Goal: Check status

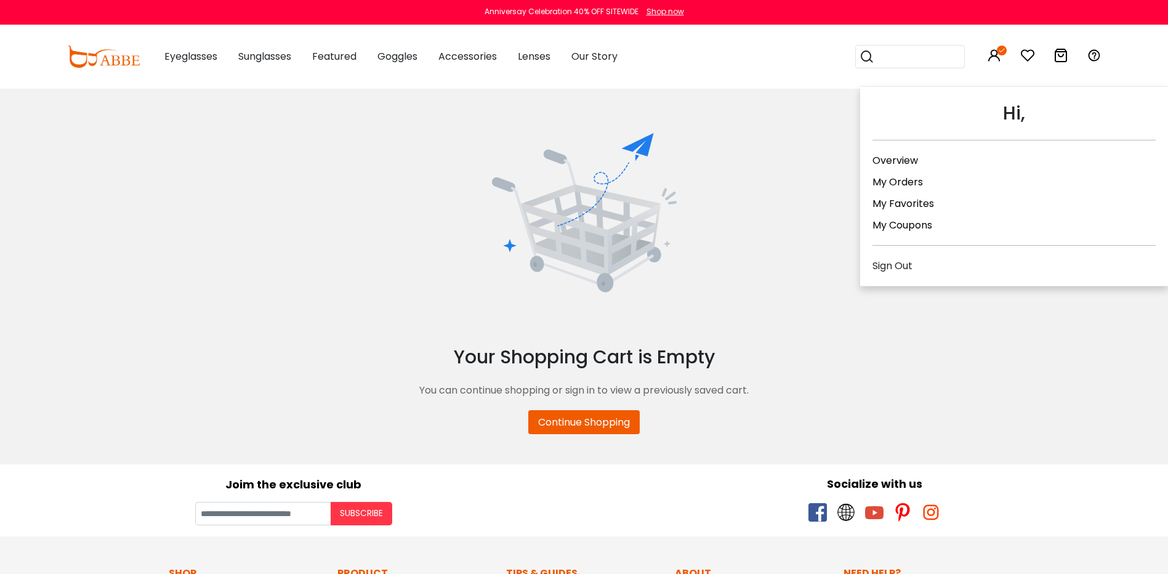
click at [999, 55] on icon at bounding box center [994, 55] width 15 height 15
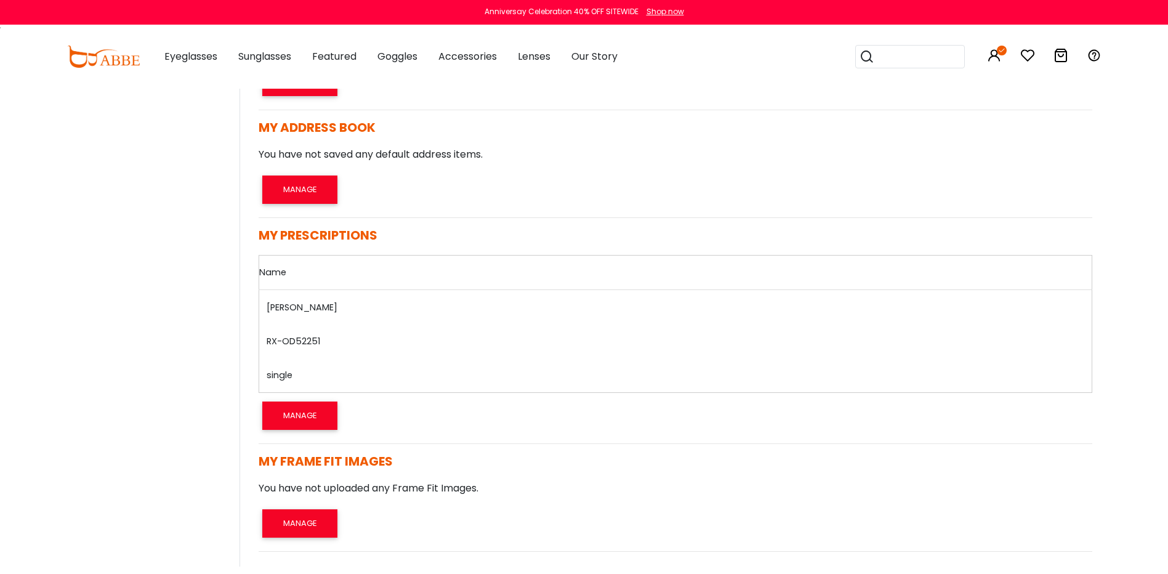
scroll to position [123, 0]
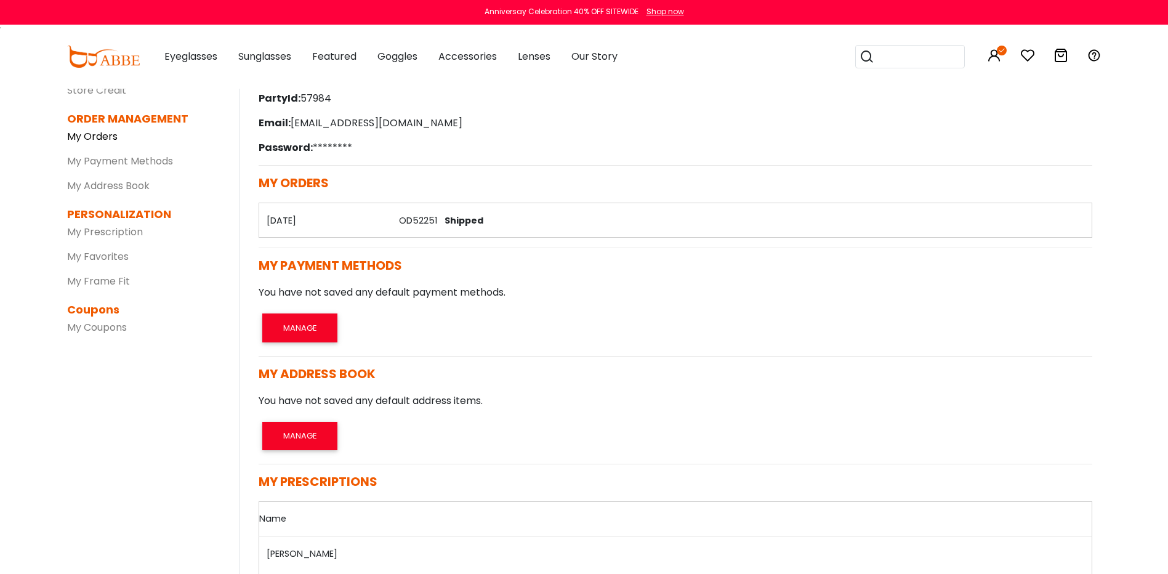
click at [95, 134] on link "My Orders" at bounding box center [92, 136] width 51 height 14
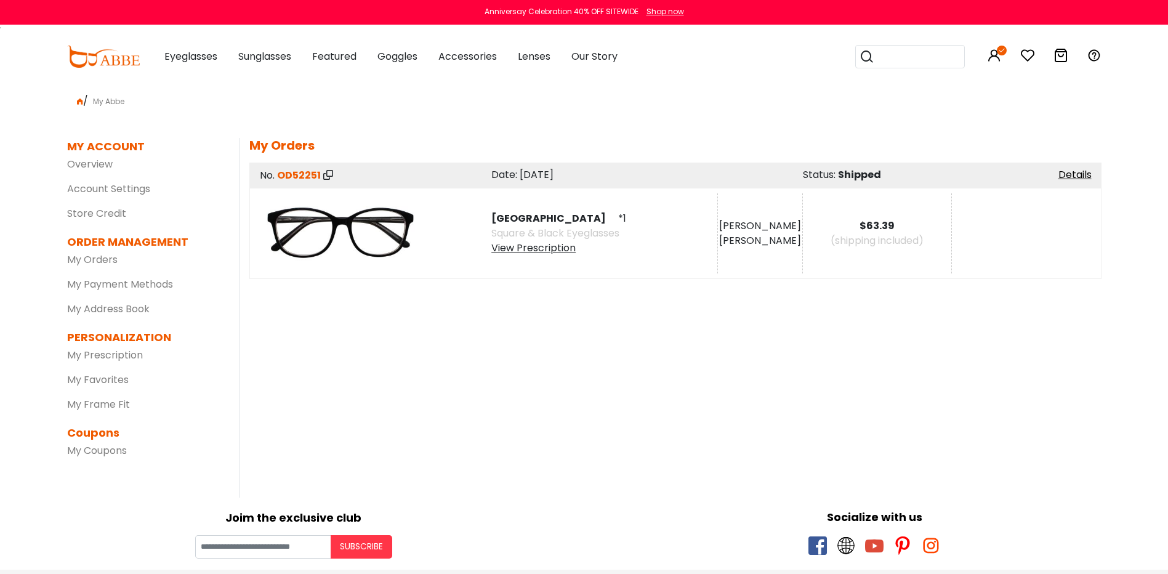
click at [520, 247] on div "View Prescription" at bounding box center [559, 248] width 135 height 15
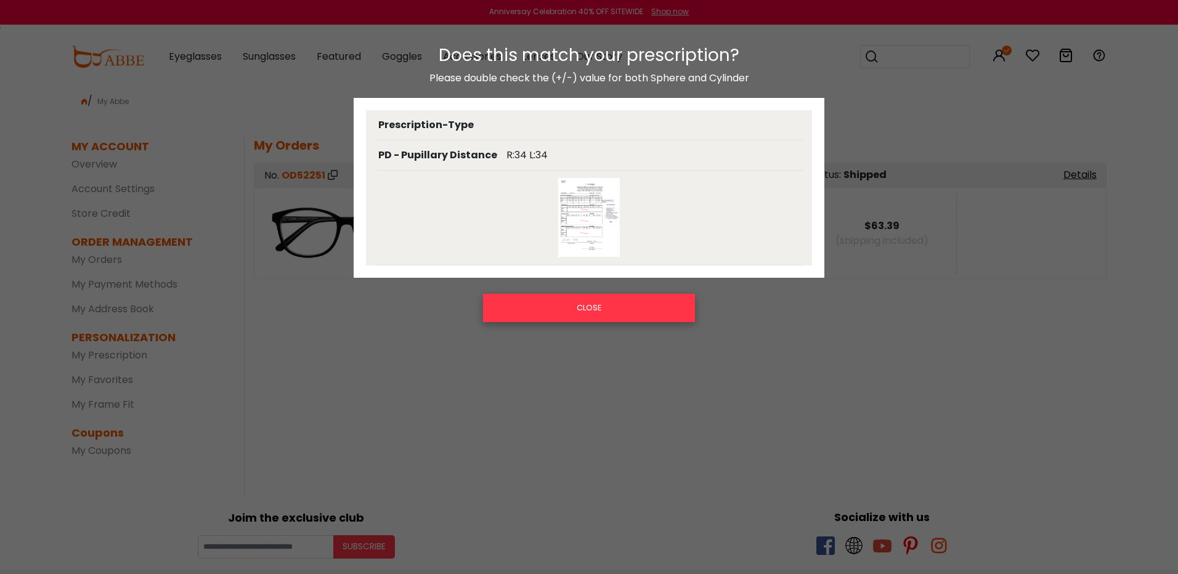
click at [599, 304] on button "CLOSE" at bounding box center [589, 308] width 212 height 28
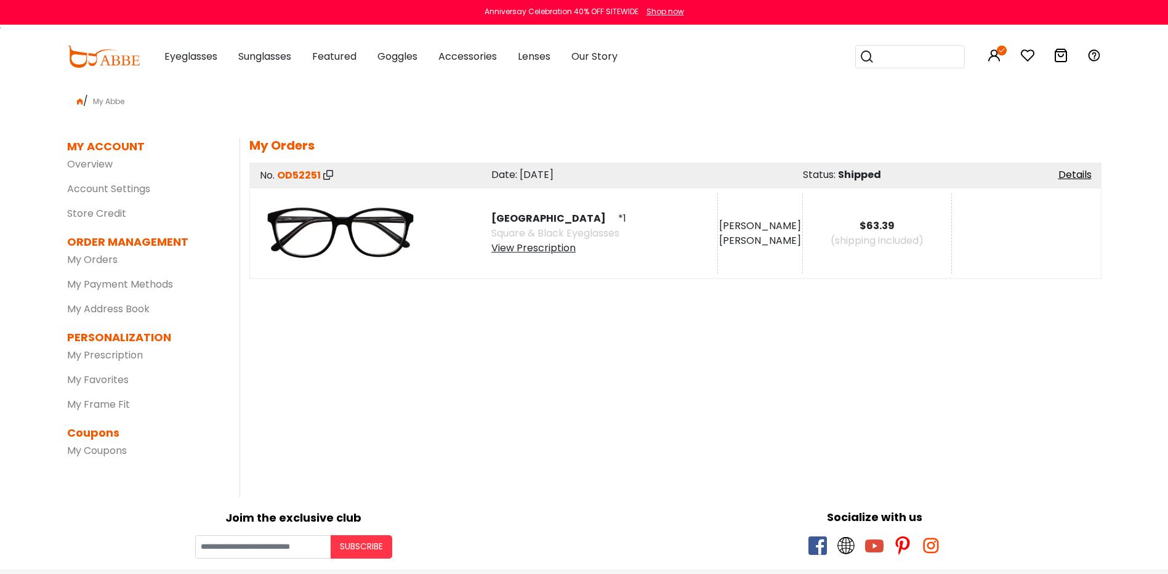
click at [556, 250] on div "View Prescription" at bounding box center [559, 248] width 135 height 15
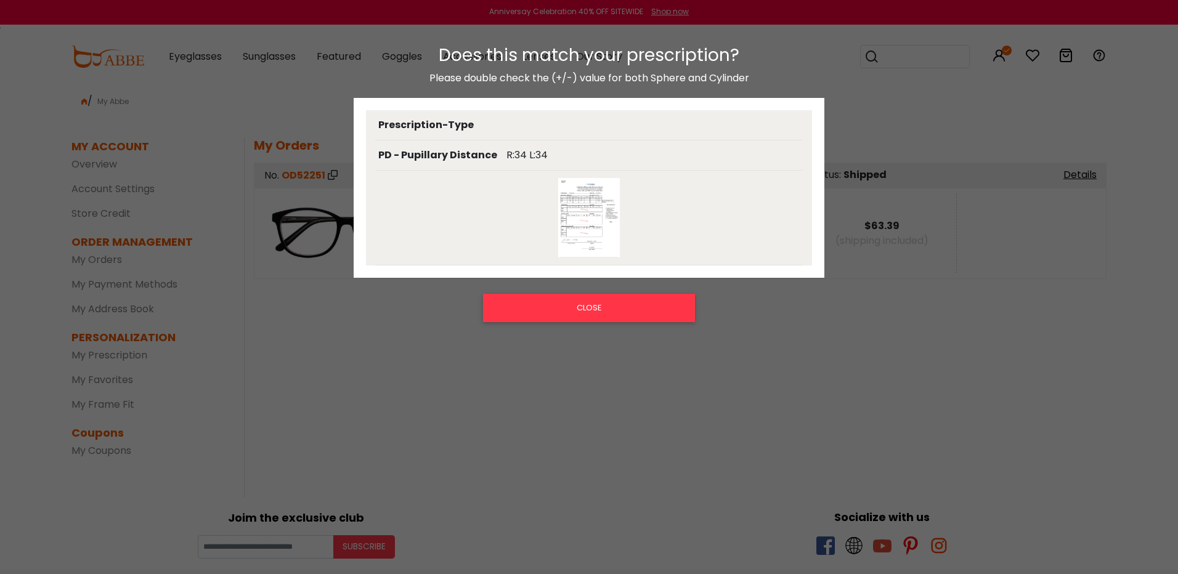
click at [822, 386] on div "Does this match your prescription? Please double check the (+/-) value for both…" at bounding box center [589, 294] width 1178 height 522
click at [603, 303] on button "CLOSE" at bounding box center [589, 308] width 212 height 28
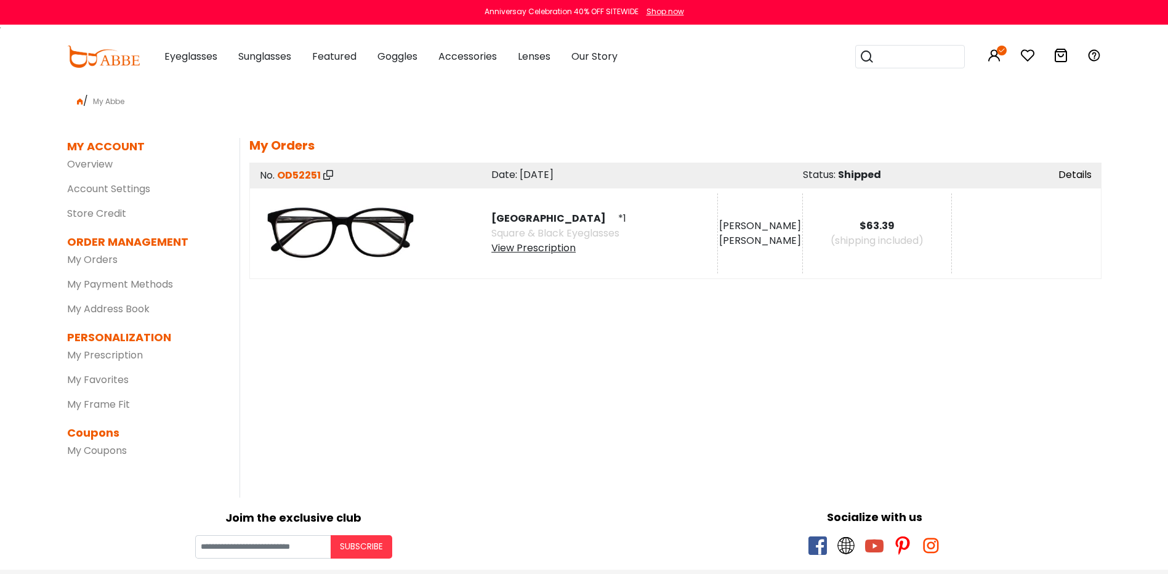
click at [1059, 171] on link "Details" at bounding box center [1075, 175] width 33 height 14
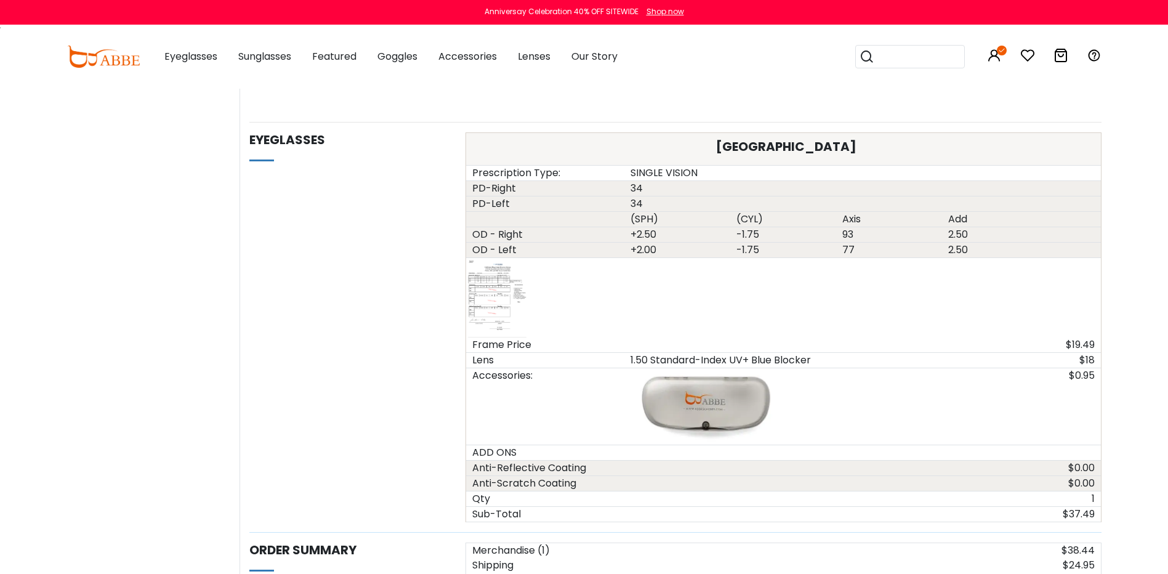
scroll to position [801, 0]
